Goal: Task Accomplishment & Management: Complete application form

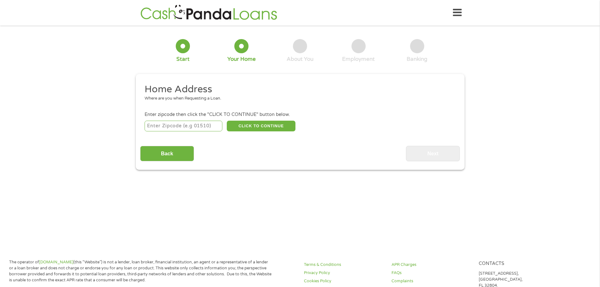
click at [189, 129] on input "number" at bounding box center [183, 126] width 78 height 11
type input "29449"
click at [244, 127] on button "CLICK TO CONTINUE" at bounding box center [261, 126] width 69 height 11
type input "29449"
type input "Hollywood"
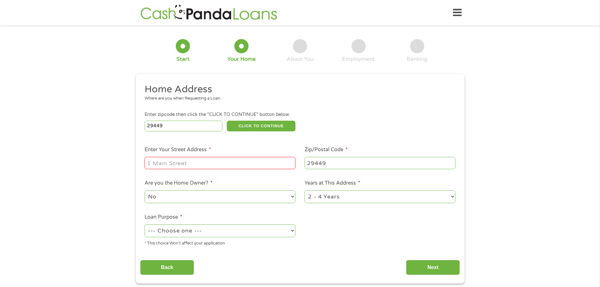
click at [237, 159] on input "Enter Your Street Address *" at bounding box center [219, 163] width 151 height 12
type input "[STREET_ADDRESS][PERSON_NAME]"
click at [243, 194] on select "No Yes" at bounding box center [219, 196] width 151 height 13
select select "yes"
click at [144, 190] on select "No Yes" at bounding box center [219, 196] width 151 height 13
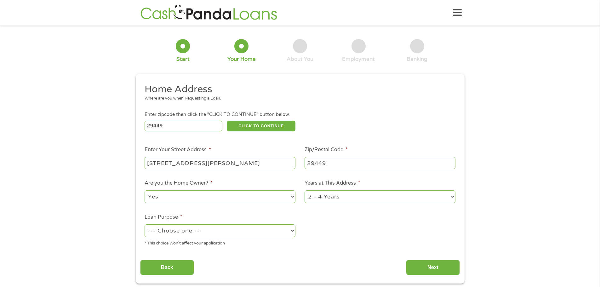
click at [357, 197] on select "1 Year or less 1 - 2 Years 2 - 4 Years Over 4 Years" at bounding box center [379, 196] width 151 height 13
select select "60months"
click at [304, 190] on select "1 Year or less 1 - 2 Years 2 - 4 Years Over 4 Years" at bounding box center [379, 196] width 151 height 13
click at [257, 233] on select "--- Choose one --- Pay Bills Debt Consolidation Home Improvement Major Purchase…" at bounding box center [219, 230] width 151 height 13
select select "debtconsolidation"
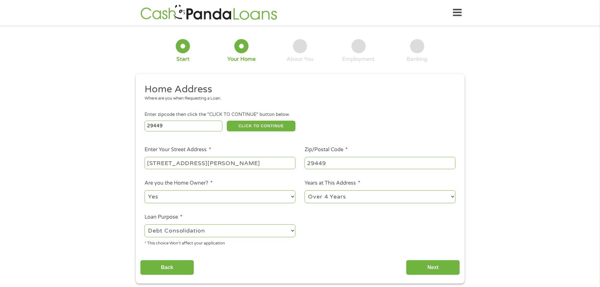
click at [144, 224] on select "--- Choose one --- Pay Bills Debt Consolidation Home Improvement Major Purchase…" at bounding box center [219, 230] width 151 height 13
click at [429, 270] on input "Next" at bounding box center [433, 267] width 54 height 15
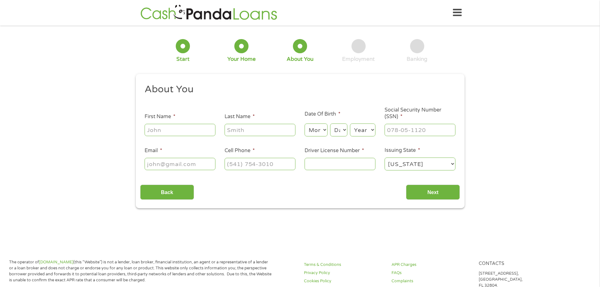
click at [187, 130] on input "First Name *" at bounding box center [179, 130] width 71 height 12
type input "[PERSON_NAME]"
type input "[PERSON_NAME][EMAIL_ADDRESS][PERSON_NAME][PERSON_NAME][DOMAIN_NAME]"
type input "[PHONE_NUMBER]"
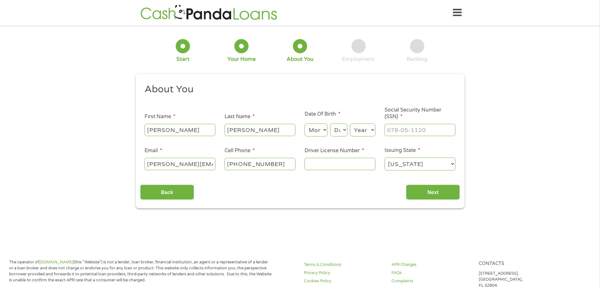
click at [321, 132] on select "Month 1 2 3 4 5 6 7 8 9 10 11 12" at bounding box center [315, 129] width 23 height 13
select select "10"
click at [304, 123] on select "Month 1 2 3 4 5 6 7 8 9 10 11 12" at bounding box center [315, 129] width 23 height 13
click at [341, 135] on select "Day 1 2 3 4 5 6 7 8 9 10 11 12 13 14 15 16 17 18 19 20 21 22 23 24 25 26 27 28 …" at bounding box center [338, 129] width 17 height 13
select select "19"
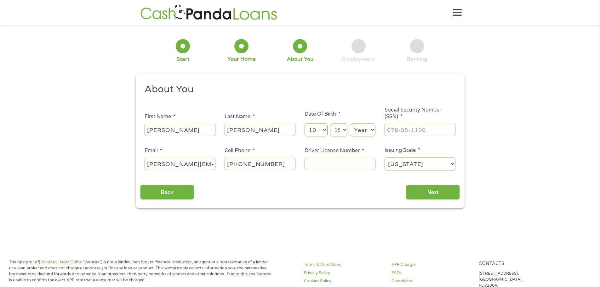
click at [330, 123] on select "Day 1 2 3 4 5 6 7 8 9 10 11 12 13 14 15 16 17 18 19 20 21 22 23 24 25 26 27 28 …" at bounding box center [338, 129] width 17 height 13
click at [364, 135] on select "Year [DATE] 2006 2005 2004 2003 2002 2001 2000 1999 1998 1997 1996 1995 1994 19…" at bounding box center [362, 129] width 25 height 13
select select "1982"
click at [350, 123] on select "Year [DATE] 2006 2005 2004 2003 2002 2001 2000 1999 1998 1997 1996 1995 1994 19…" at bounding box center [362, 129] width 25 height 13
click at [417, 127] on input "___-__-____" at bounding box center [419, 130] width 71 height 12
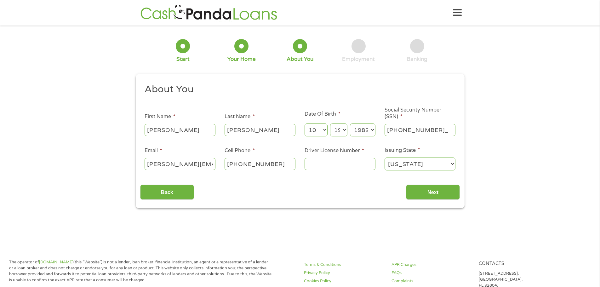
type input "248-81-3446"
click at [347, 166] on input "Driver License Number *" at bounding box center [339, 164] width 71 height 12
type input "007962651"
click at [449, 196] on input "Next" at bounding box center [433, 191] width 54 height 15
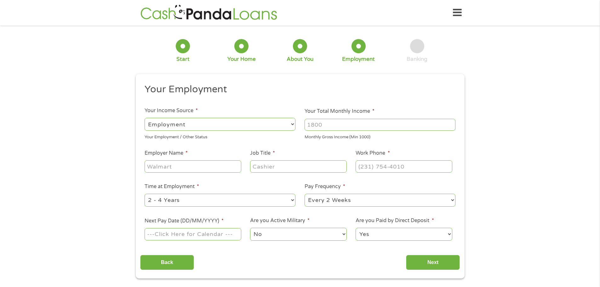
click at [336, 129] on input "Your Total Monthly Income *" at bounding box center [379, 125] width 151 height 12
type input "5000"
click at [197, 167] on input "Employer Name *" at bounding box center [192, 166] width 96 height 12
type input "[GEOGRAPHIC_DATA]"
type input "Regulatory Specialst"
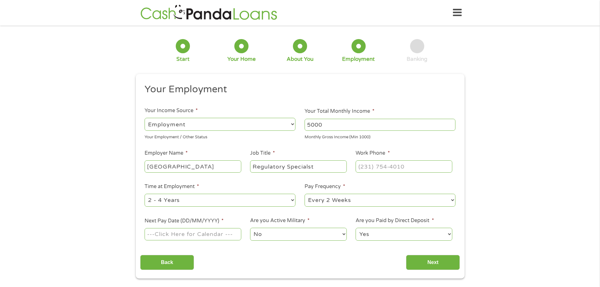
type input "(___) ___-____"
click at [307, 166] on input "Regulatory Specialst" at bounding box center [298, 166] width 96 height 12
type input "Regulatory Specialist"
click at [392, 167] on input "(___) ___-____" at bounding box center [403, 166] width 96 height 12
type input "(___) ___-404_"
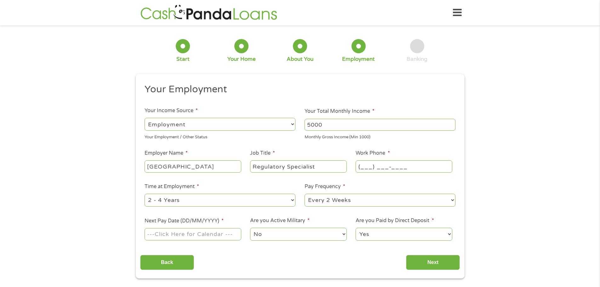
paste input "4"
click at [366, 167] on input "(___) ___-____" at bounding box center [403, 166] width 96 height 12
drag, startPoint x: 360, startPoint y: 168, endPoint x: 396, endPoint y: 162, distance: 36.7
click at [362, 167] on input "(__4) 04_-____" at bounding box center [403, 166] width 96 height 12
type input "(404) ___-____"
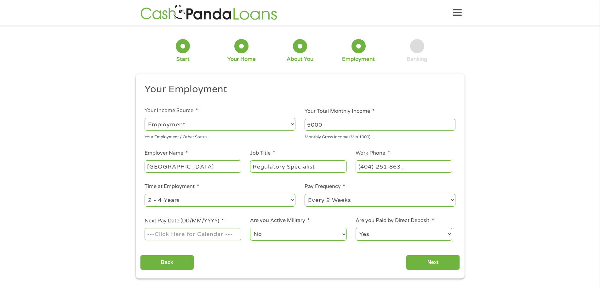
type input "[PHONE_NUMBER]"
click at [343, 202] on select "--- Choose one --- Every 2 Weeks Every Week Monthly Semi-Monthly" at bounding box center [379, 200] width 151 height 13
select select "monthly"
click at [304, 194] on select "--- Choose one --- Every 2 Weeks Every Week Monthly Semi-Monthly" at bounding box center [379, 200] width 151 height 13
click at [225, 235] on input "Next Pay Date (DD/MM/YYYY) *" at bounding box center [192, 234] width 96 height 12
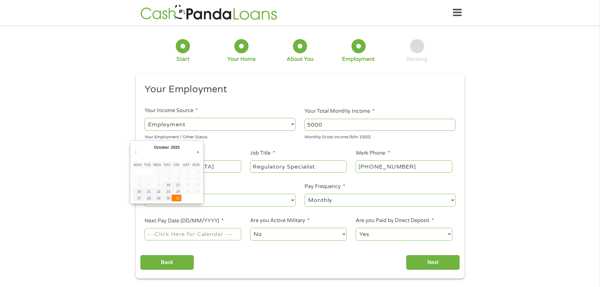
type input "[DATE]"
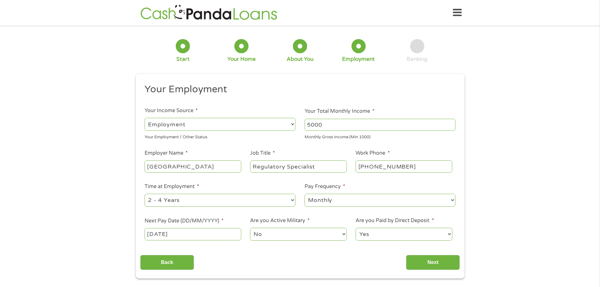
click at [321, 237] on select "No Yes" at bounding box center [298, 234] width 96 height 13
click at [449, 266] on input "Next" at bounding box center [433, 262] width 54 height 15
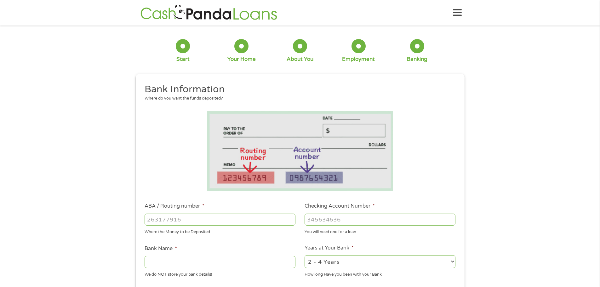
click at [188, 222] on input "ABA / Routing number *" at bounding box center [219, 219] width 151 height 12
type input "253278401"
type input "[US_STATE] FEDERAL CREDIT UNION"
type input "253278401"
click at [317, 217] on input "Checking Account Number *" at bounding box center [379, 219] width 151 height 12
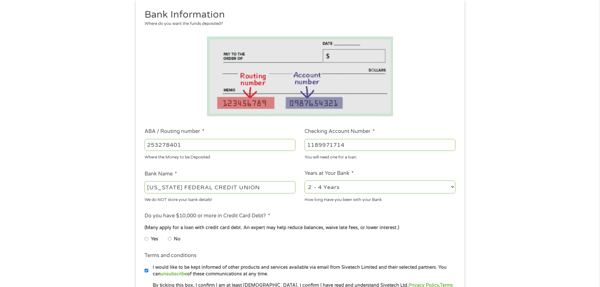
scroll to position [94, 0]
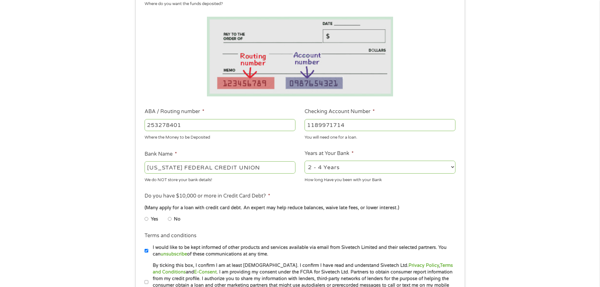
type input "1189971714"
click at [346, 169] on select "2 - 4 Years 6 - 12 Months 1 - 2 Years Over 4 Years" at bounding box center [379, 167] width 151 height 13
select select "60months"
click at [304, 161] on select "2 - 4 Years 6 - 12 Months 1 - 2 Years Over 4 Years" at bounding box center [379, 167] width 151 height 13
click at [170, 219] on input "No" at bounding box center [170, 219] width 4 height 10
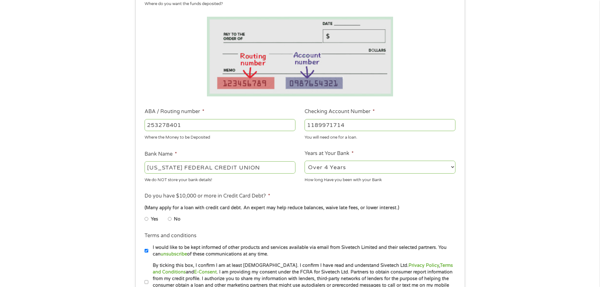
radio input "true"
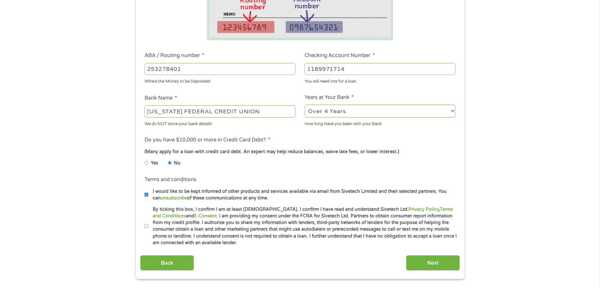
scroll to position [157, 0]
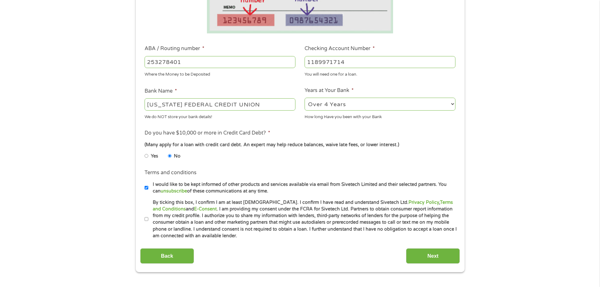
click at [147, 188] on input "I would like to be kept informed of other products and services available via e…" at bounding box center [146, 188] width 4 height 10
checkbox input "false"
click at [145, 219] on input "By ticking this box, I confirm I am at least [DEMOGRAPHIC_DATA]. I confirm I ha…" at bounding box center [146, 219] width 4 height 10
checkbox input "true"
click at [439, 260] on input "Next" at bounding box center [433, 255] width 54 height 15
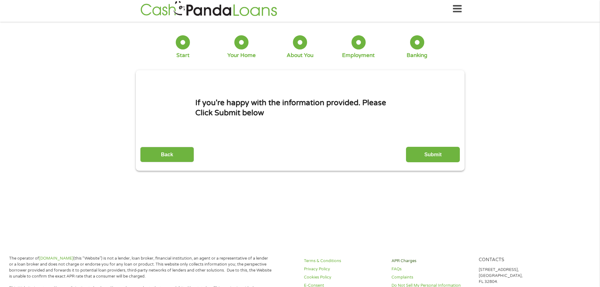
scroll to position [0, 0]
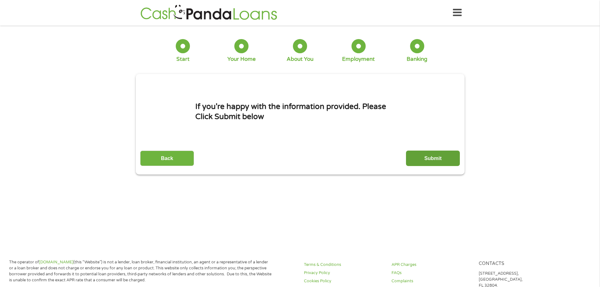
click at [429, 159] on input "Submit" at bounding box center [433, 157] width 54 height 15
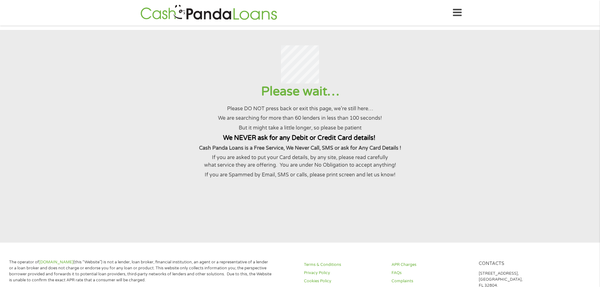
click at [215, 263] on p "The operator of [DOMAIN_NAME] (this “Website”) is not a lender, loan broker, fi…" at bounding box center [140, 271] width 262 height 24
